Goal: Task Accomplishment & Management: Check status

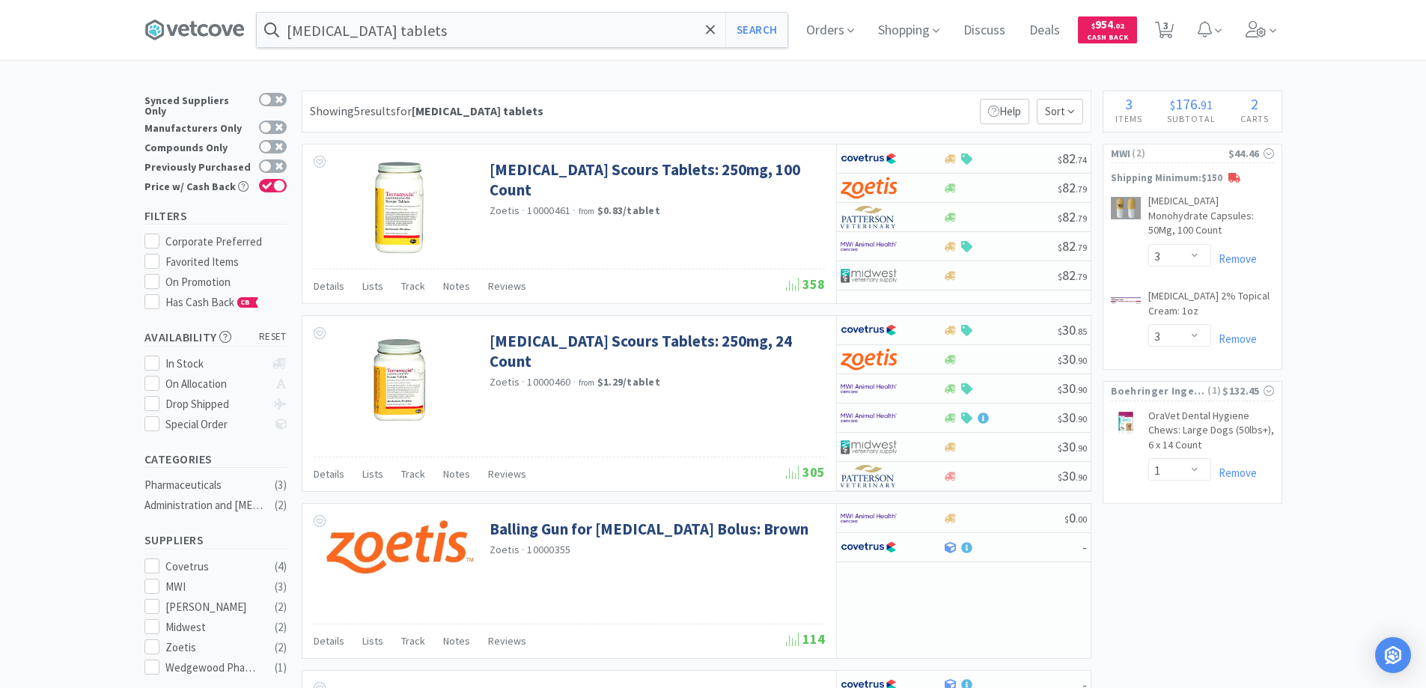
select select "3"
select select "1"
click at [822, 32] on span "Orders" at bounding box center [830, 30] width 60 height 60
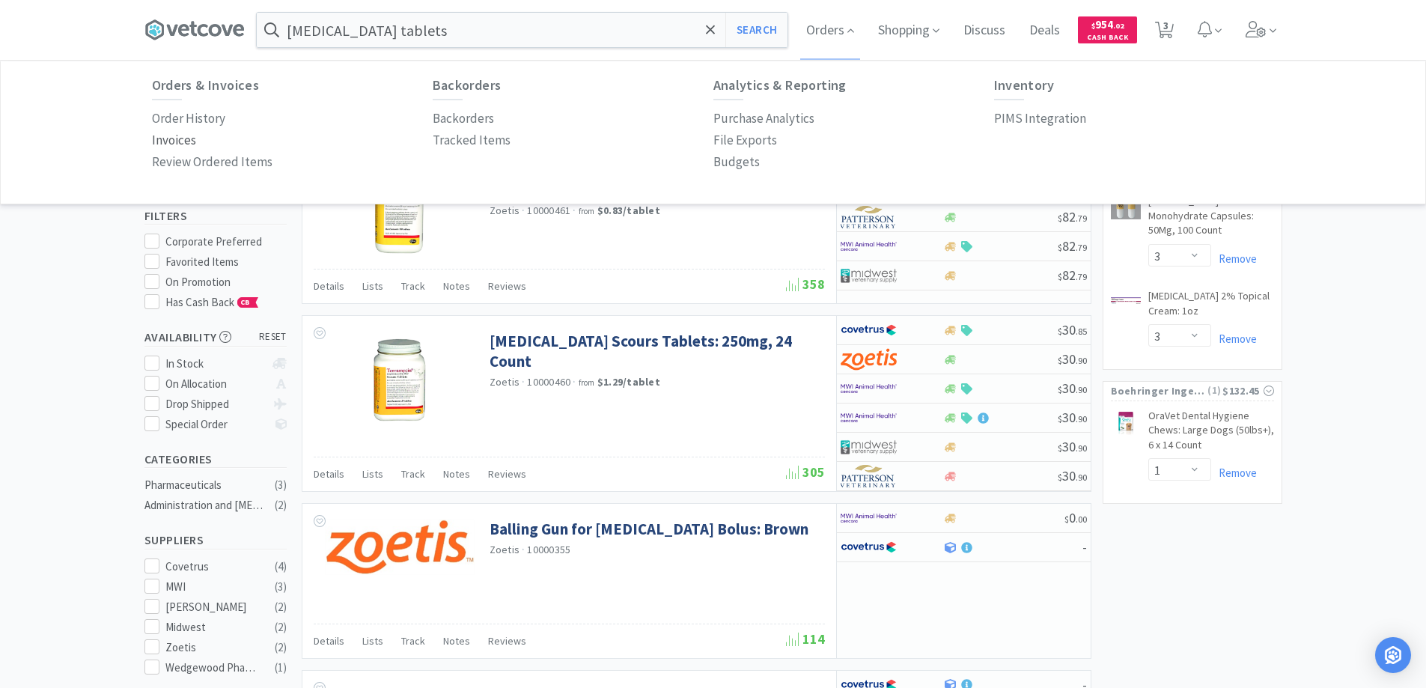
click at [179, 138] on p "Invoices" at bounding box center [174, 140] width 44 height 20
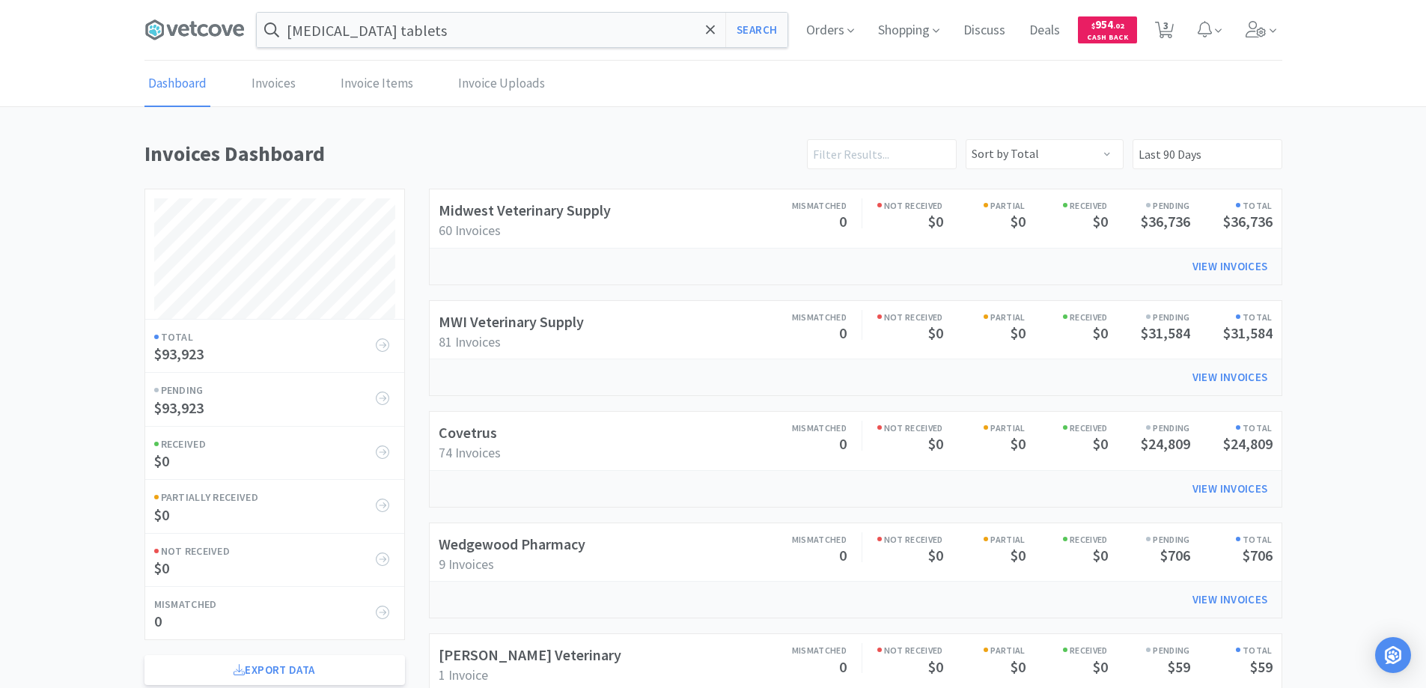
scroll to position [719, 1138]
click at [271, 85] on link "Invoices" at bounding box center [274, 84] width 52 height 46
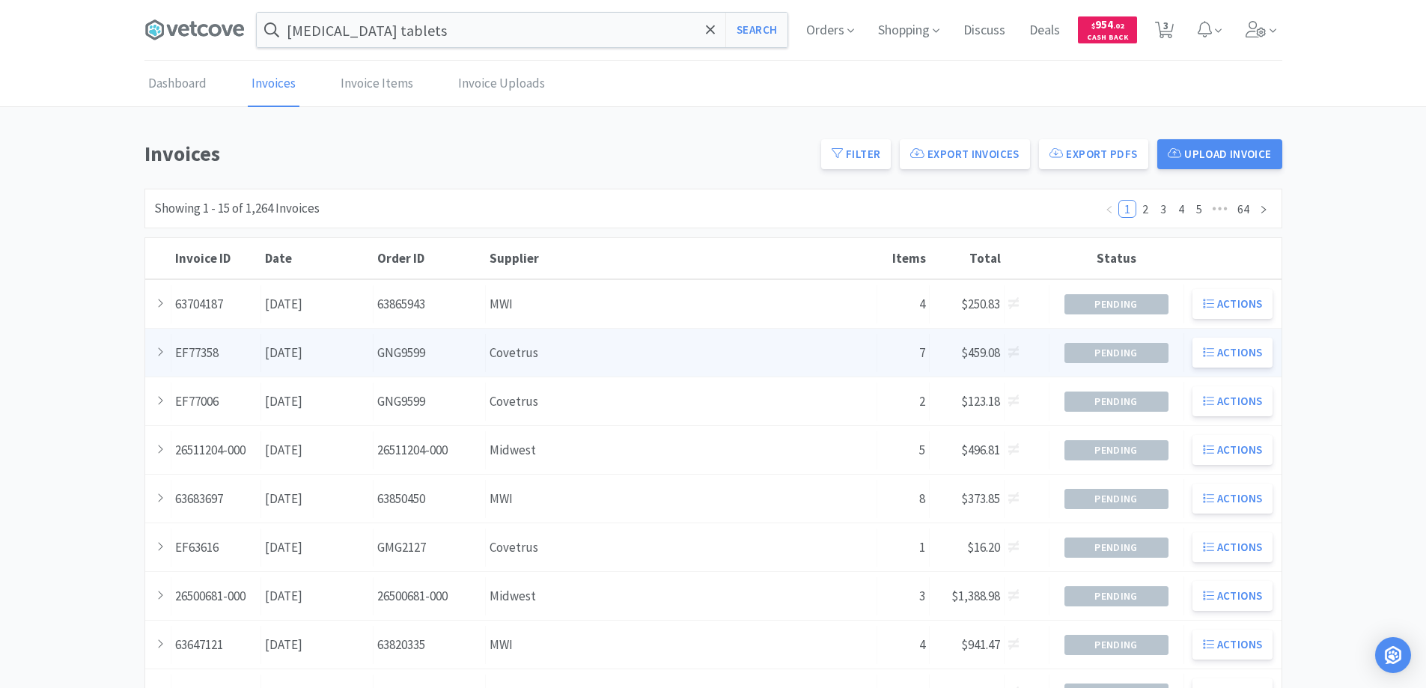
click at [570, 353] on div "Supplier Covetrus" at bounding box center [681, 353] width 391 height 38
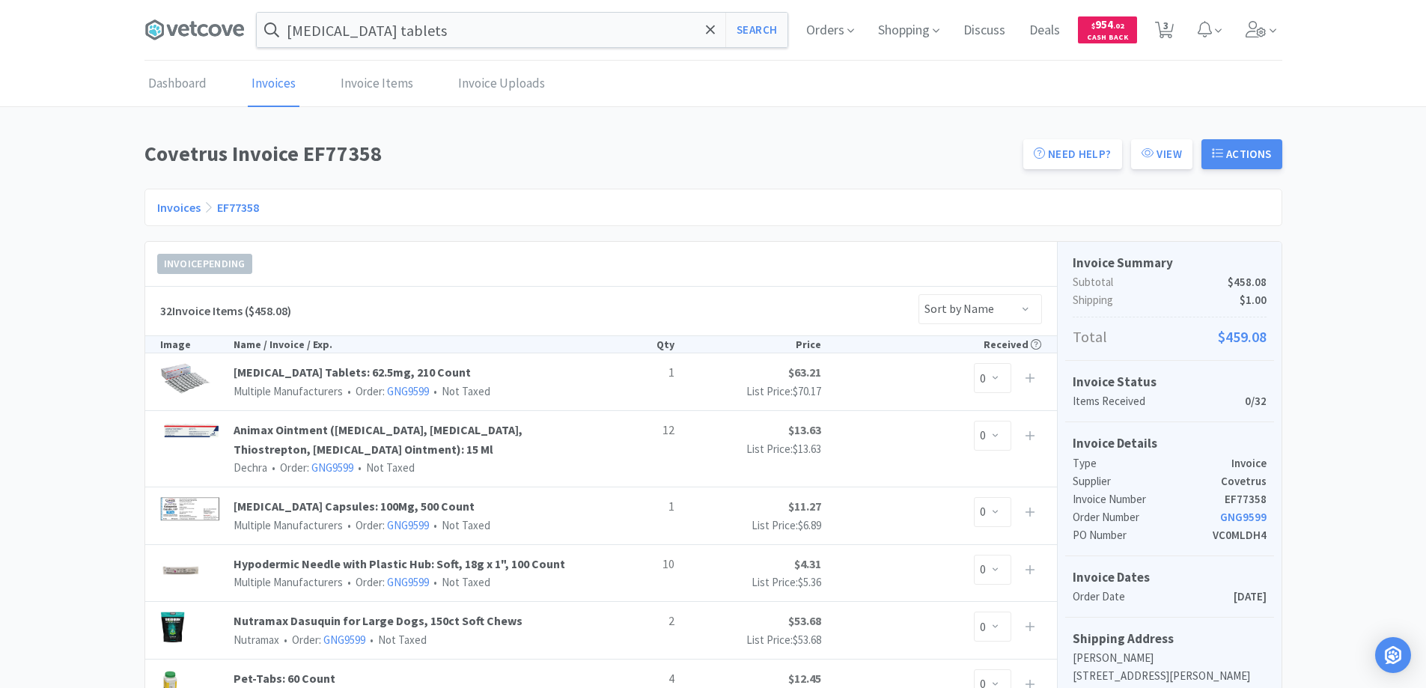
click at [177, 209] on link "Invoices" at bounding box center [178, 207] width 43 height 15
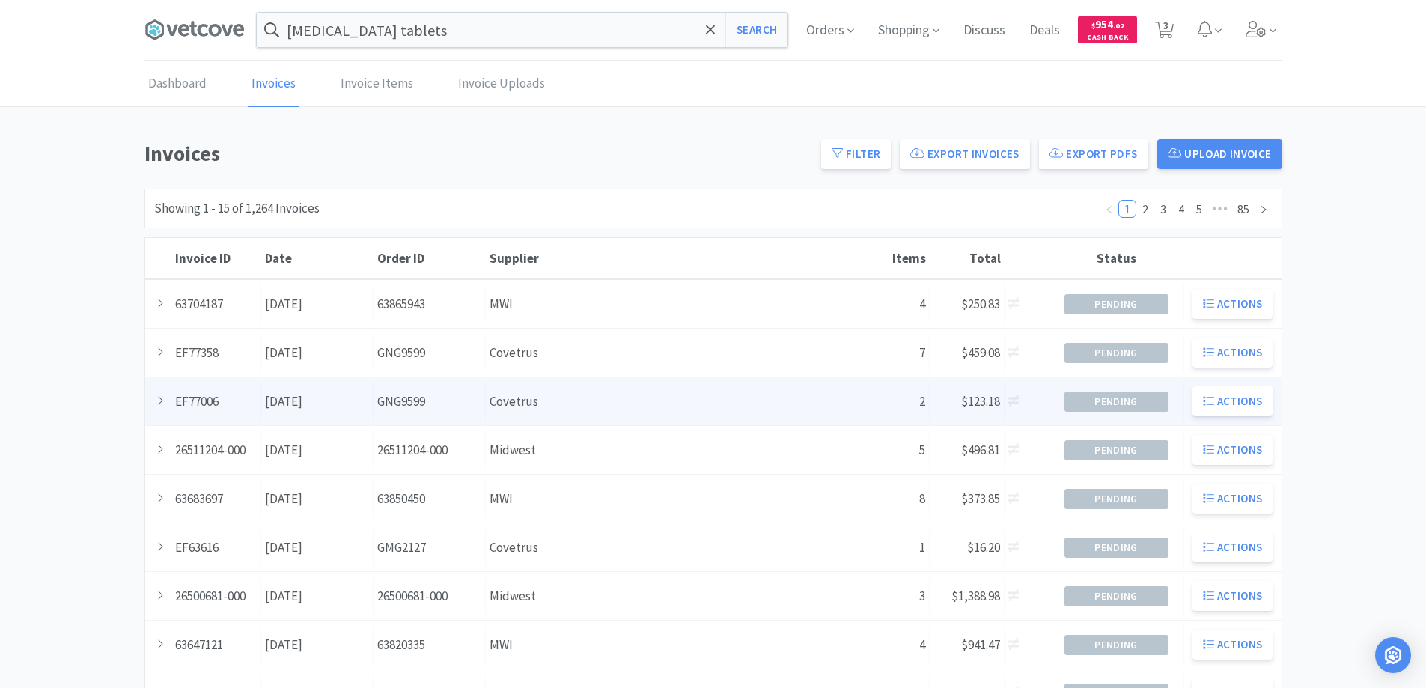
click at [406, 399] on div "Order ID GNG9599" at bounding box center [429, 401] width 112 height 38
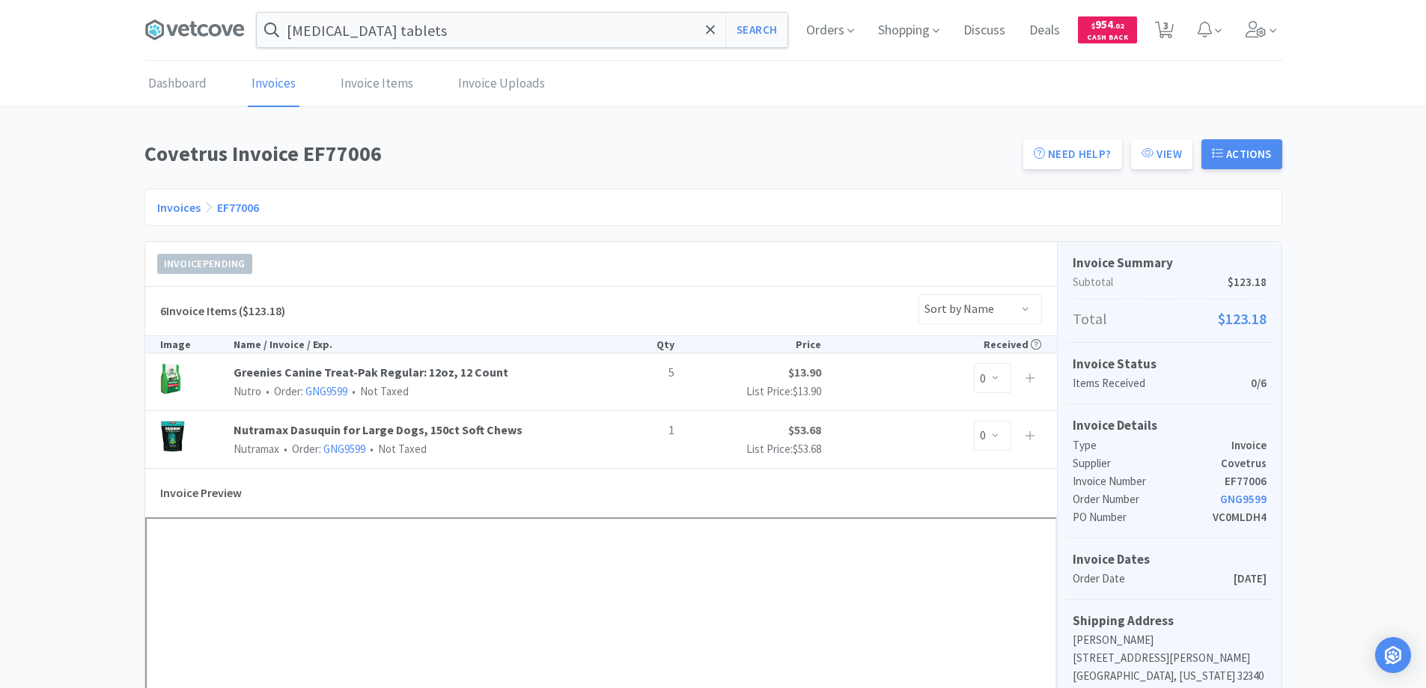
click at [179, 209] on link "Invoices" at bounding box center [178, 207] width 43 height 15
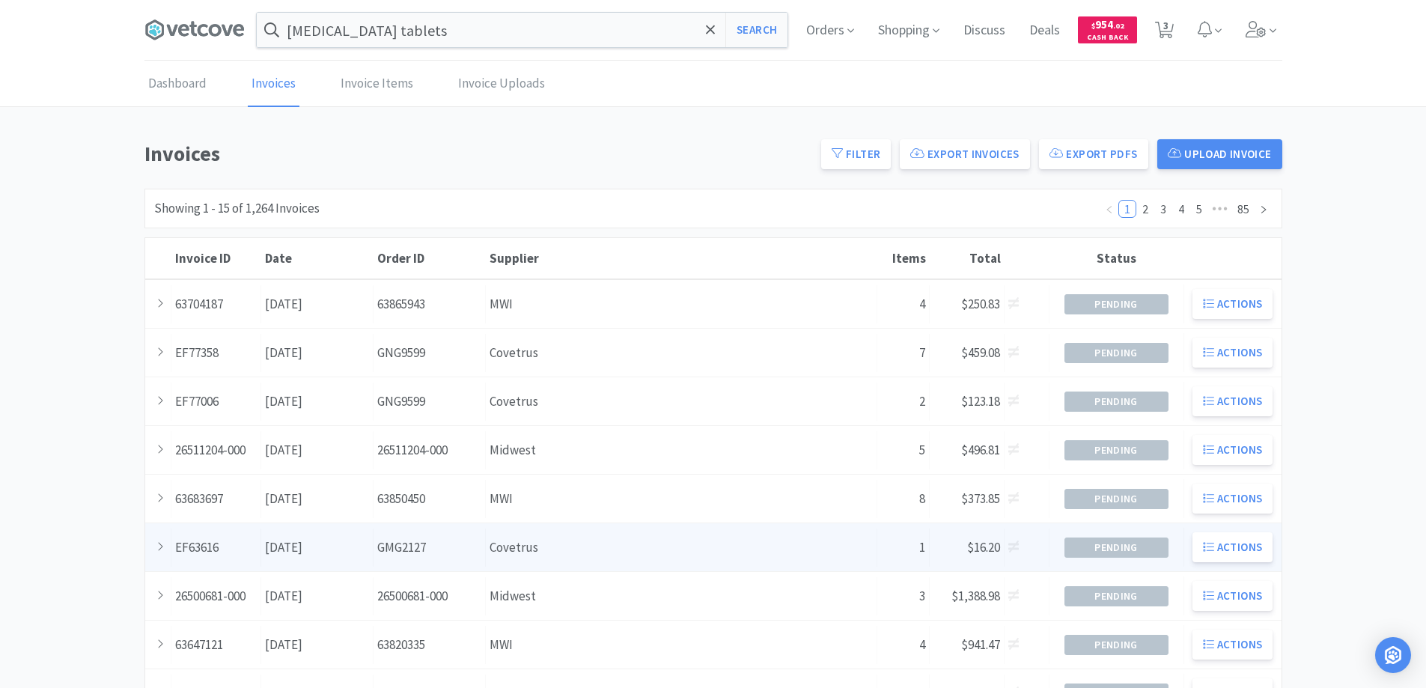
click at [453, 560] on div "Order ID GMG2127" at bounding box center [429, 547] width 112 height 38
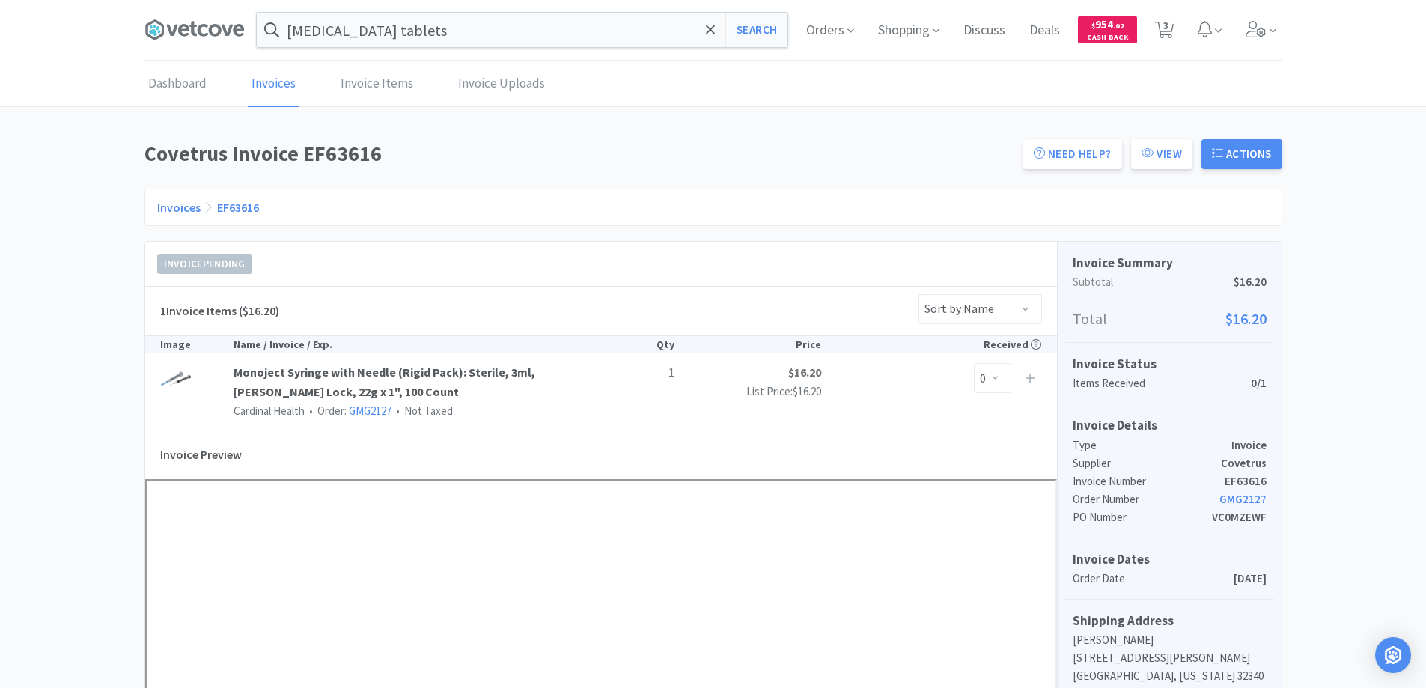
click at [176, 207] on link "Invoices" at bounding box center [178, 207] width 43 height 15
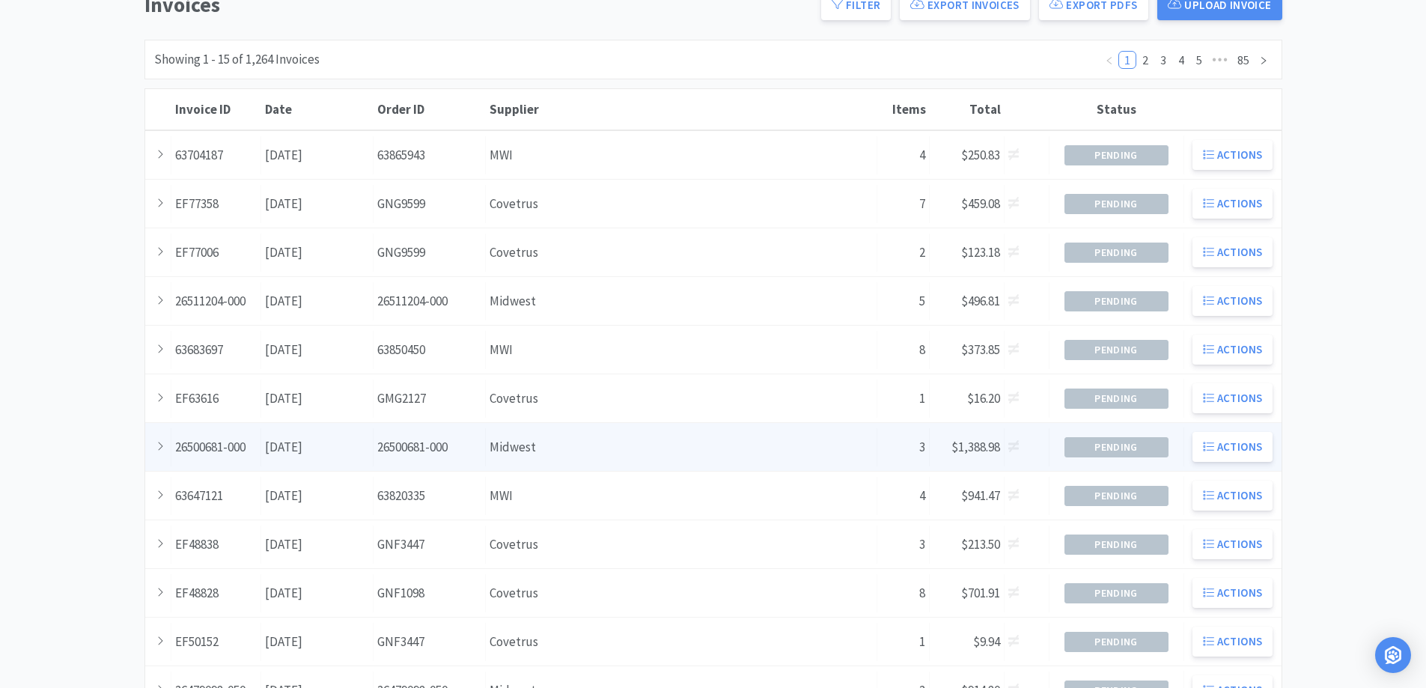
scroll to position [150, 0]
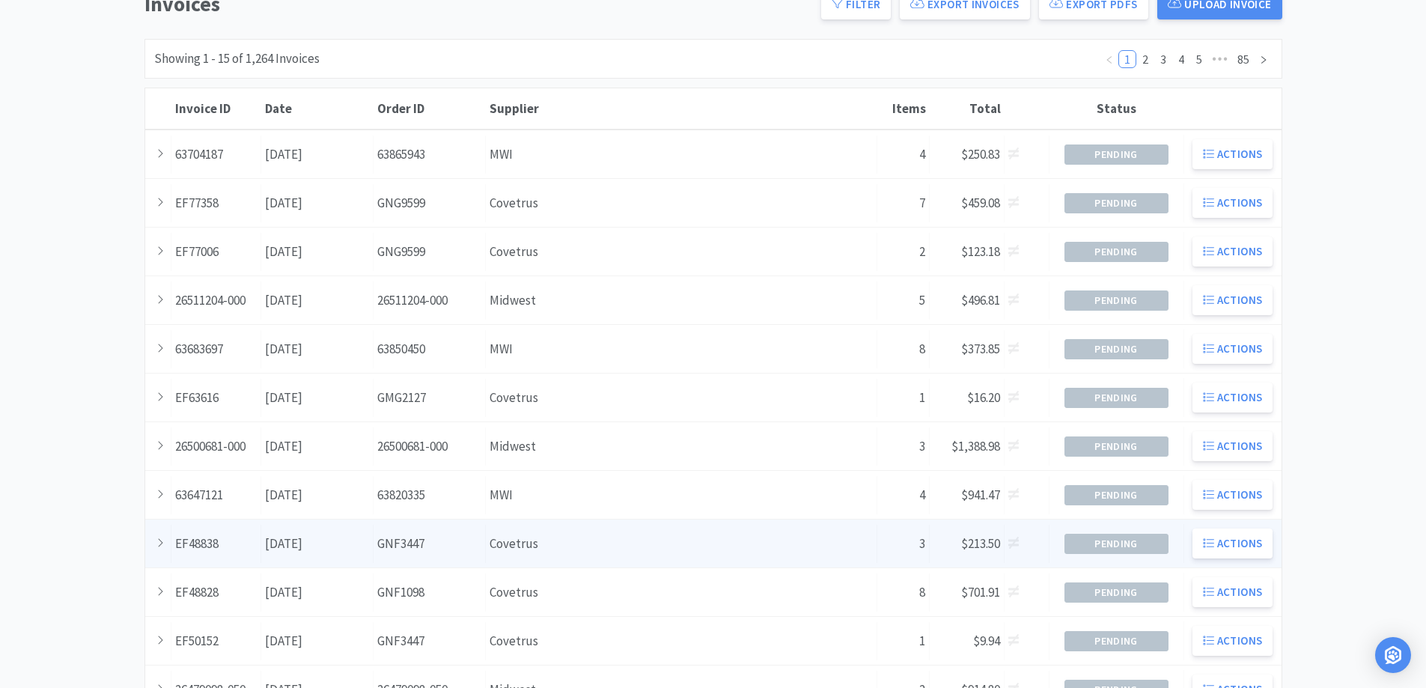
click at [583, 549] on div "Supplier Covetrus" at bounding box center [681, 544] width 391 height 38
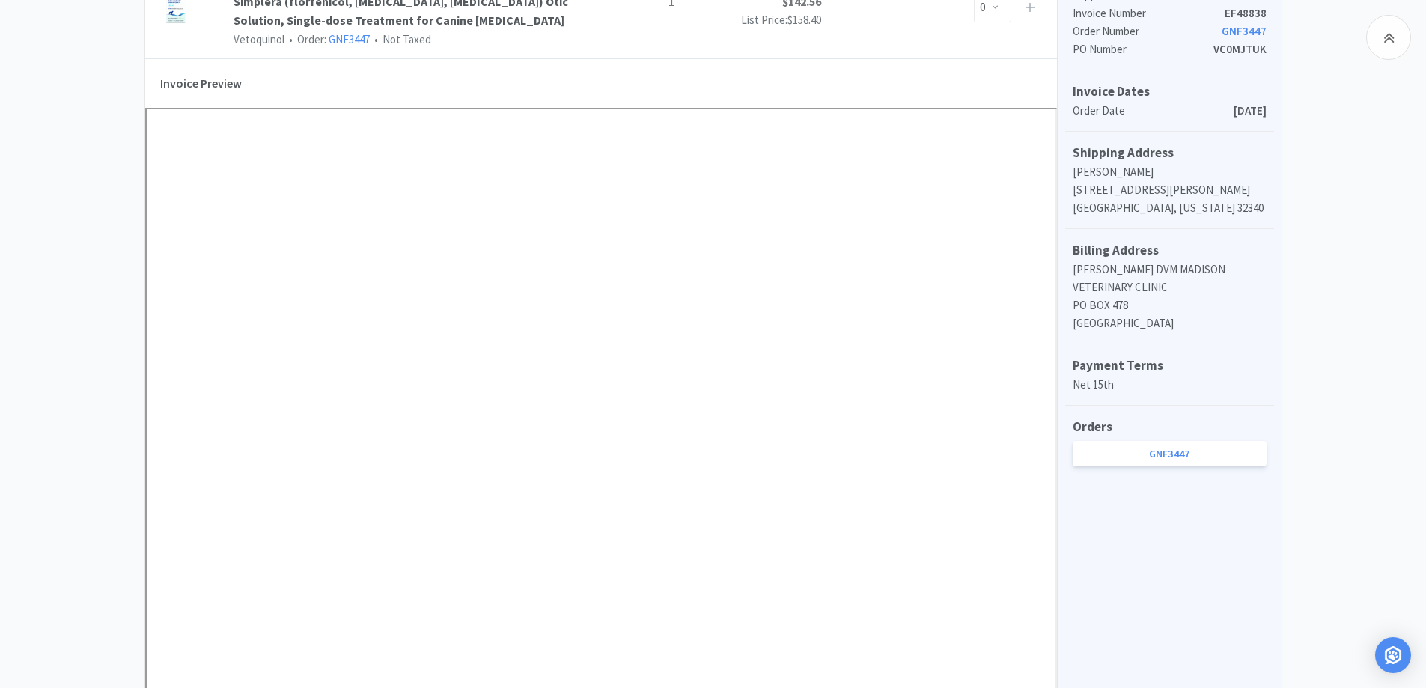
scroll to position [524, 0]
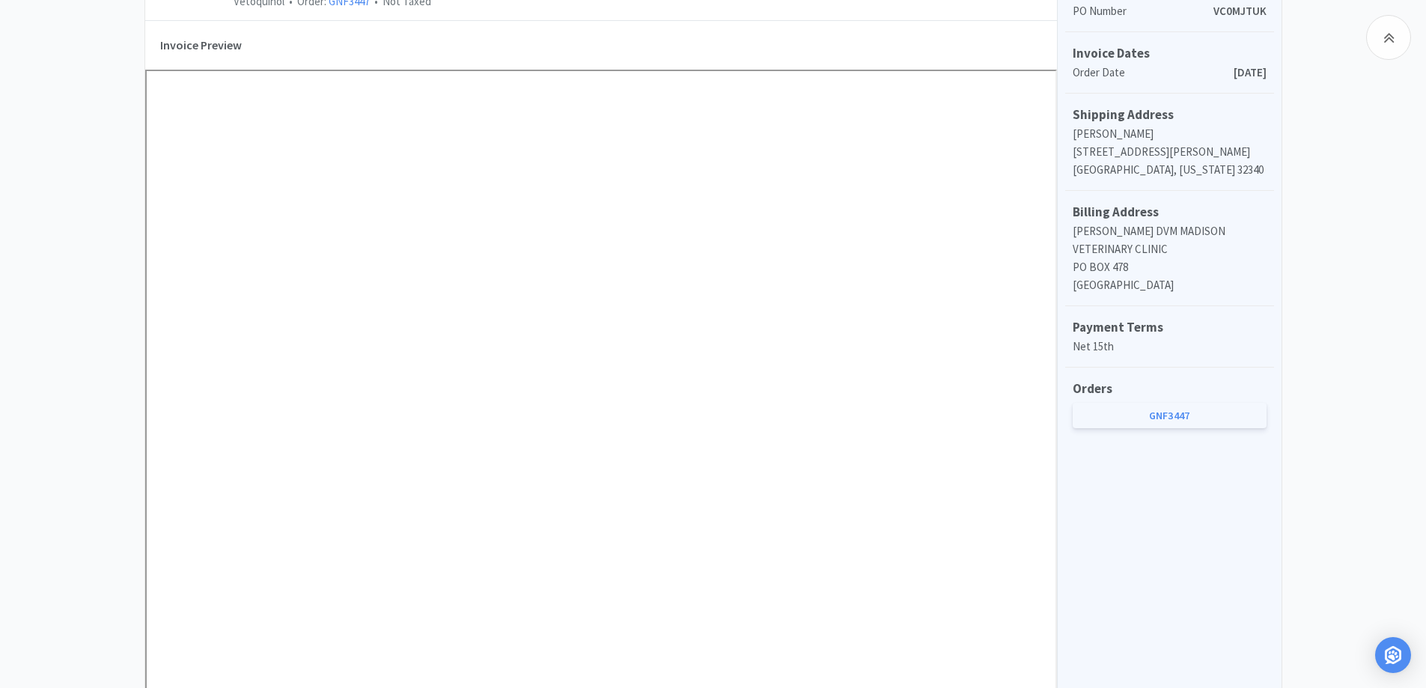
click at [1165, 415] on link "GNF3447" at bounding box center [1169, 415] width 194 height 25
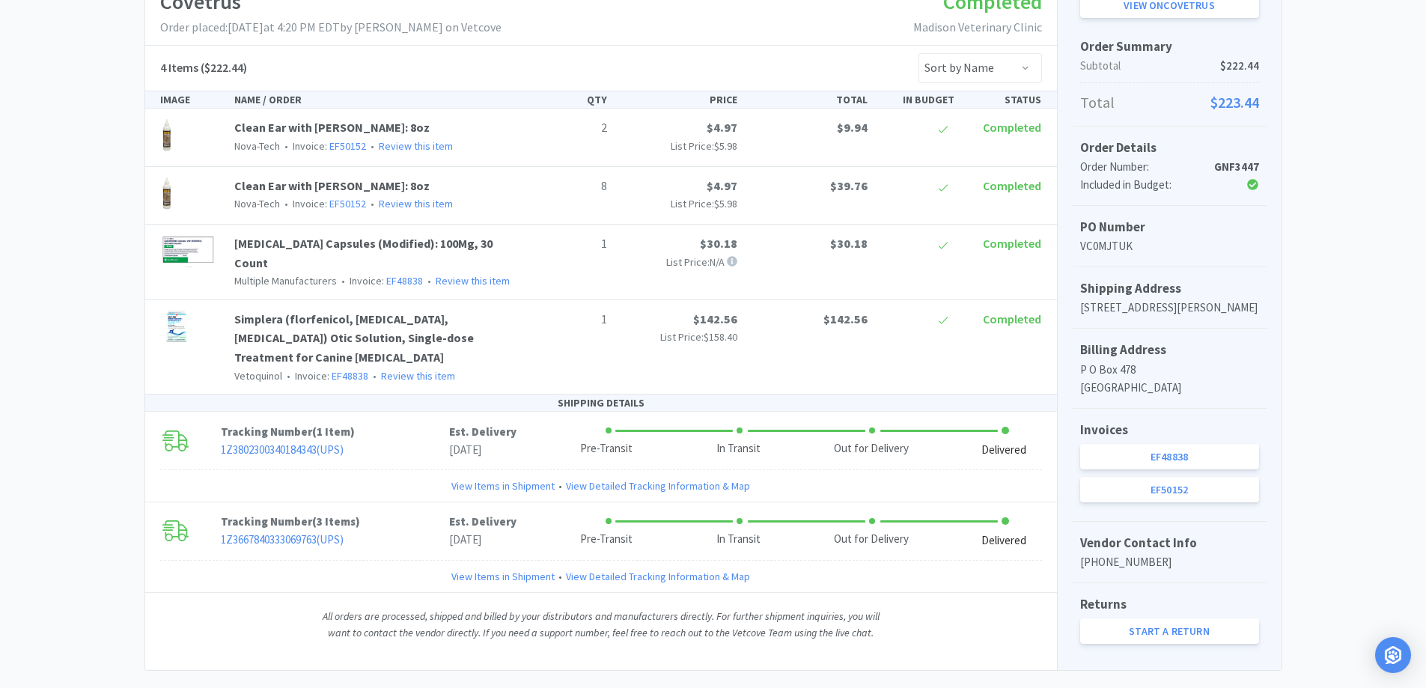
scroll to position [299, 0]
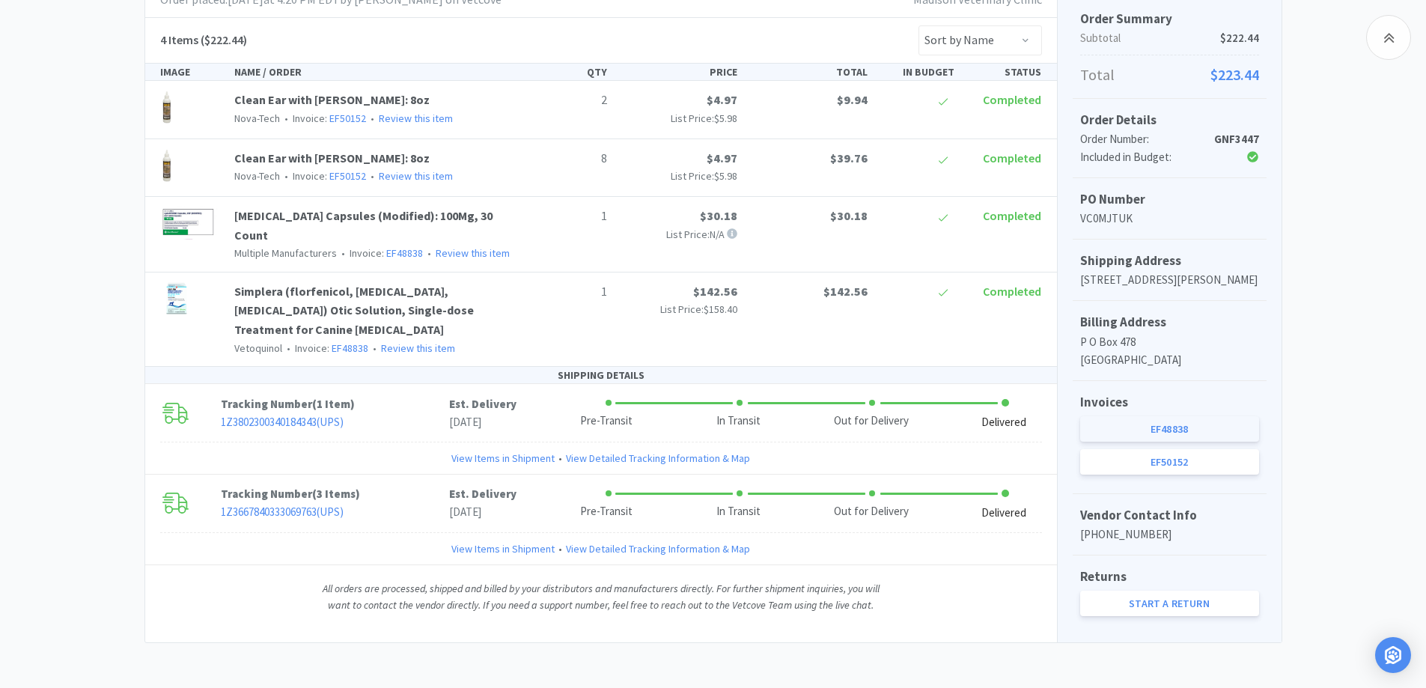
click at [1156, 442] on link "EF48838" at bounding box center [1169, 428] width 179 height 25
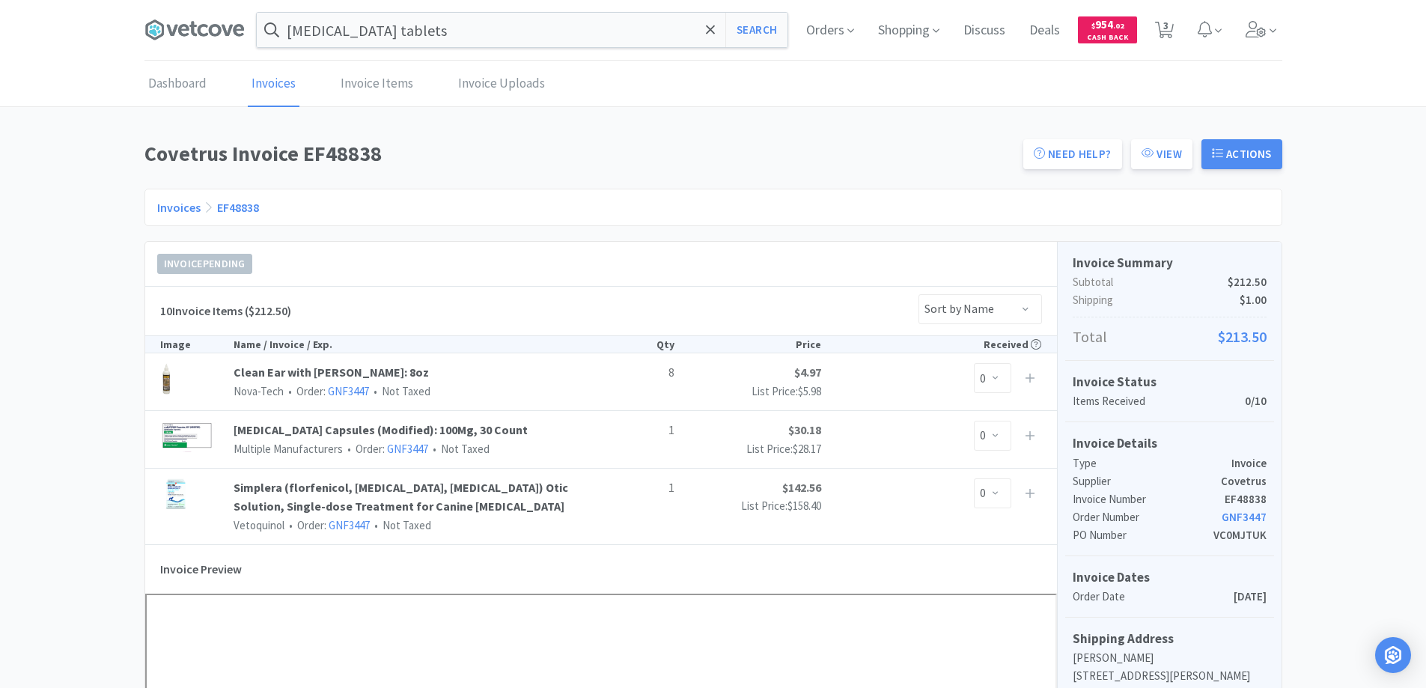
scroll to position [299, 0]
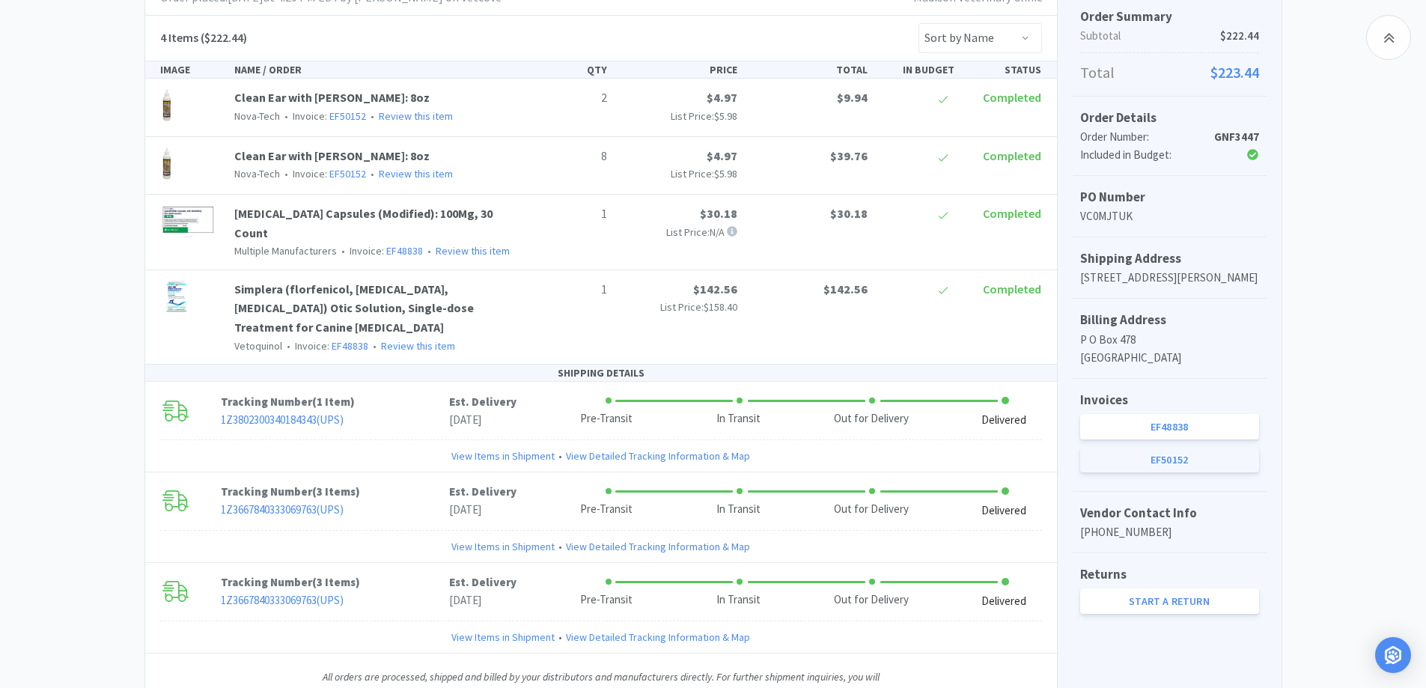
click at [1156, 472] on link "EF50152" at bounding box center [1169, 459] width 179 height 25
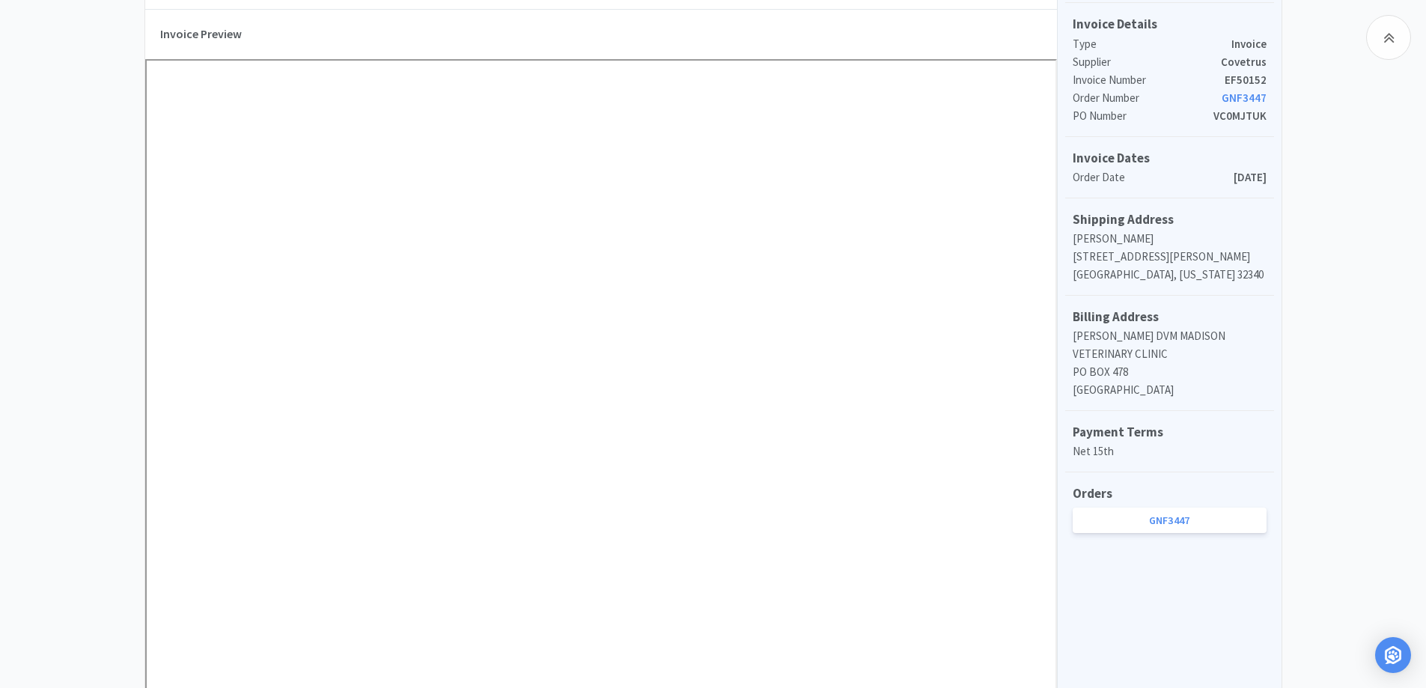
scroll to position [150, 0]
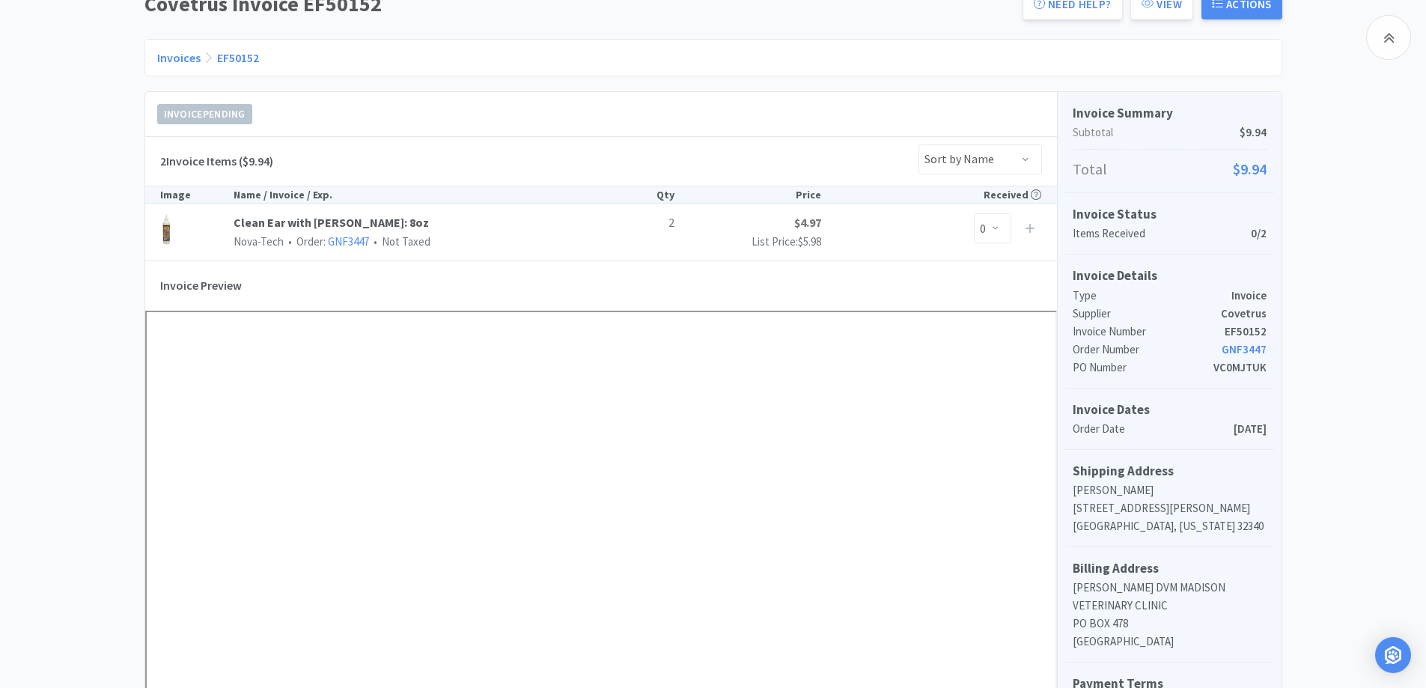
click at [179, 55] on link "Invoices" at bounding box center [178, 57] width 43 height 15
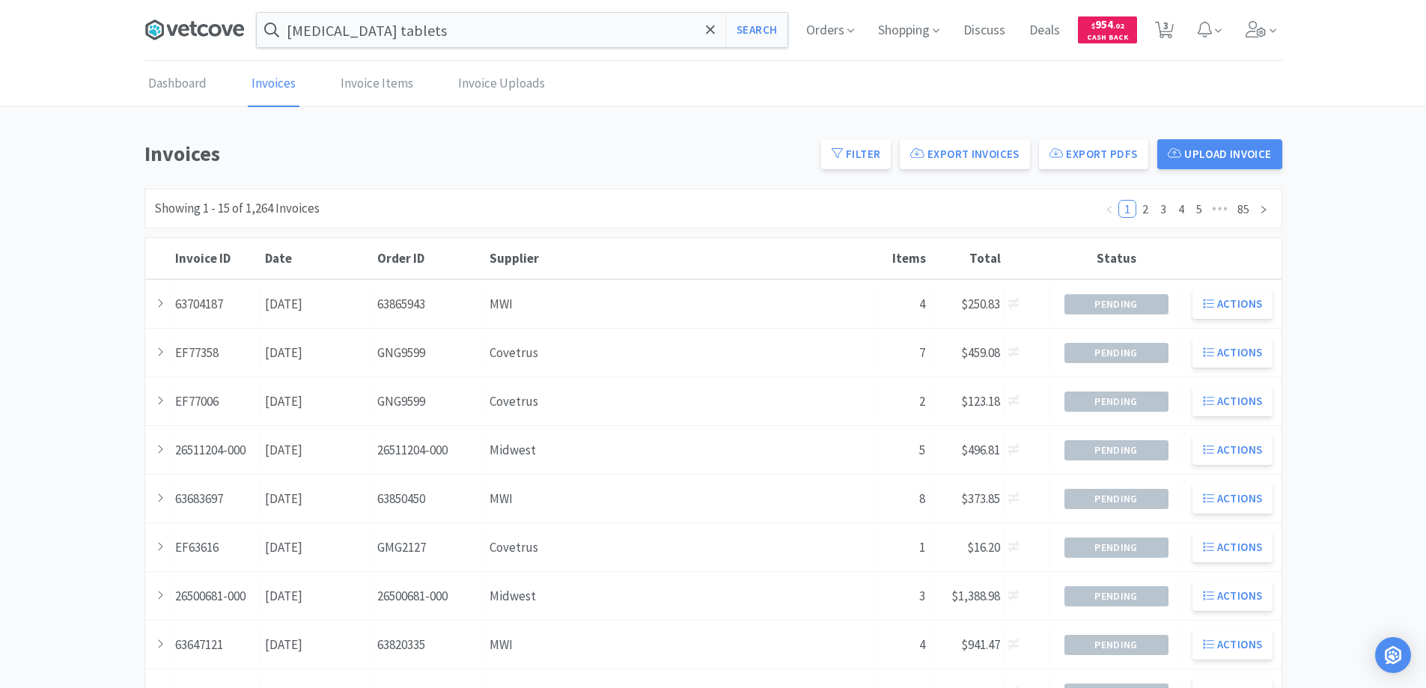
click at [196, 21] on icon at bounding box center [194, 30] width 100 height 22
